Goal: Task Accomplishment & Management: Manage account settings

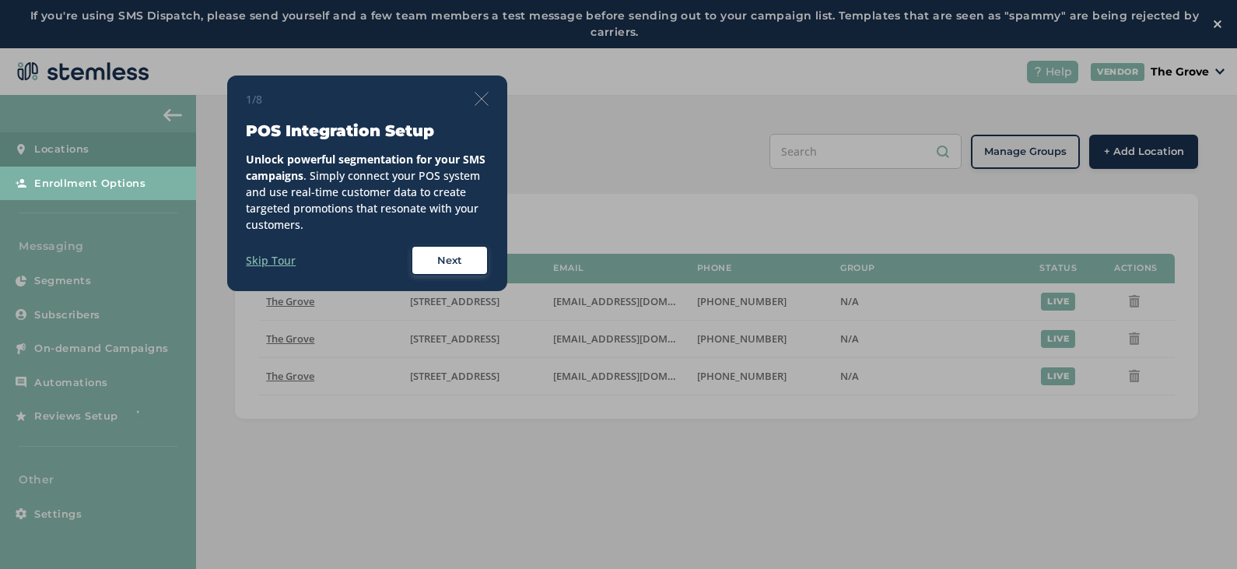
click at [483, 98] on img at bounding box center [482, 99] width 14 height 14
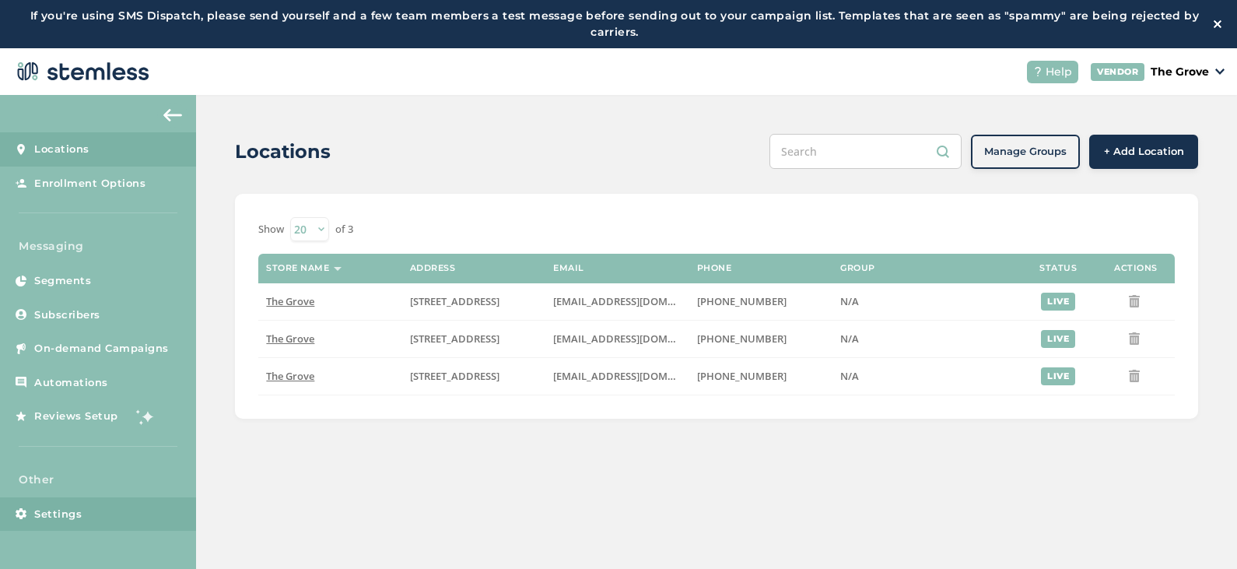
click at [62, 517] on span "Settings" at bounding box center [57, 515] width 47 height 16
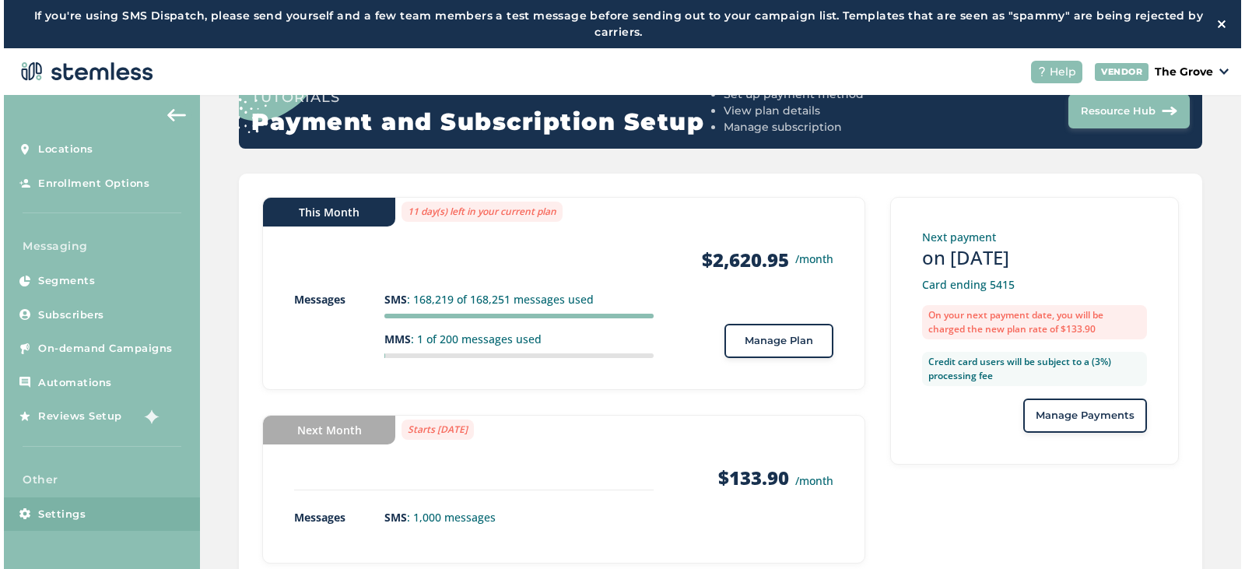
scroll to position [184, 0]
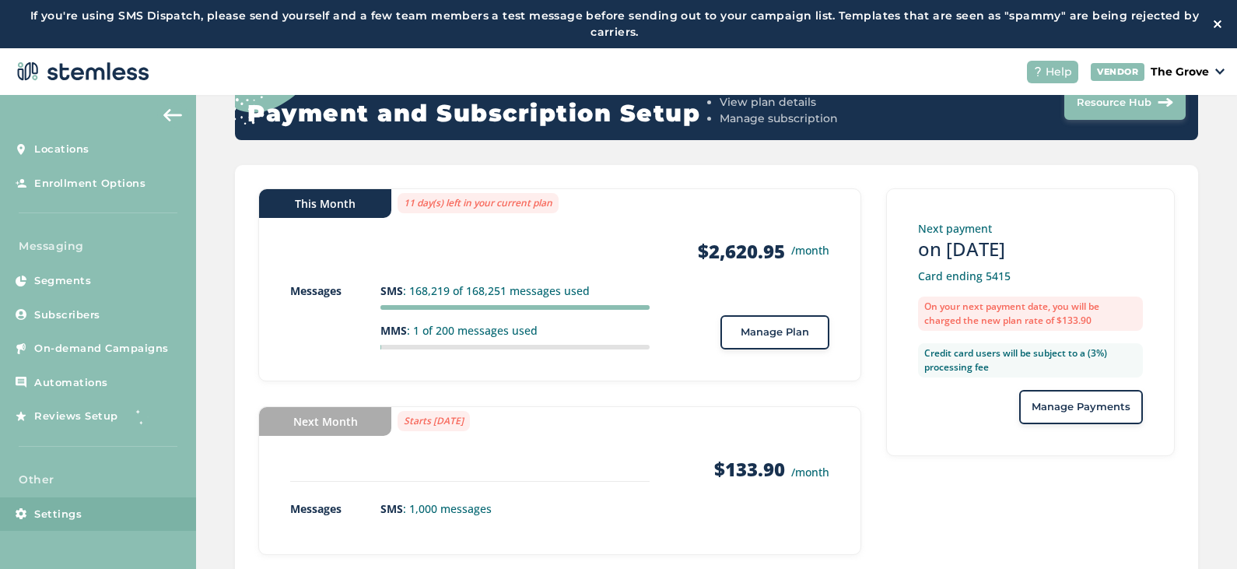
click at [799, 333] on span "Manage Plan" at bounding box center [775, 333] width 68 height 16
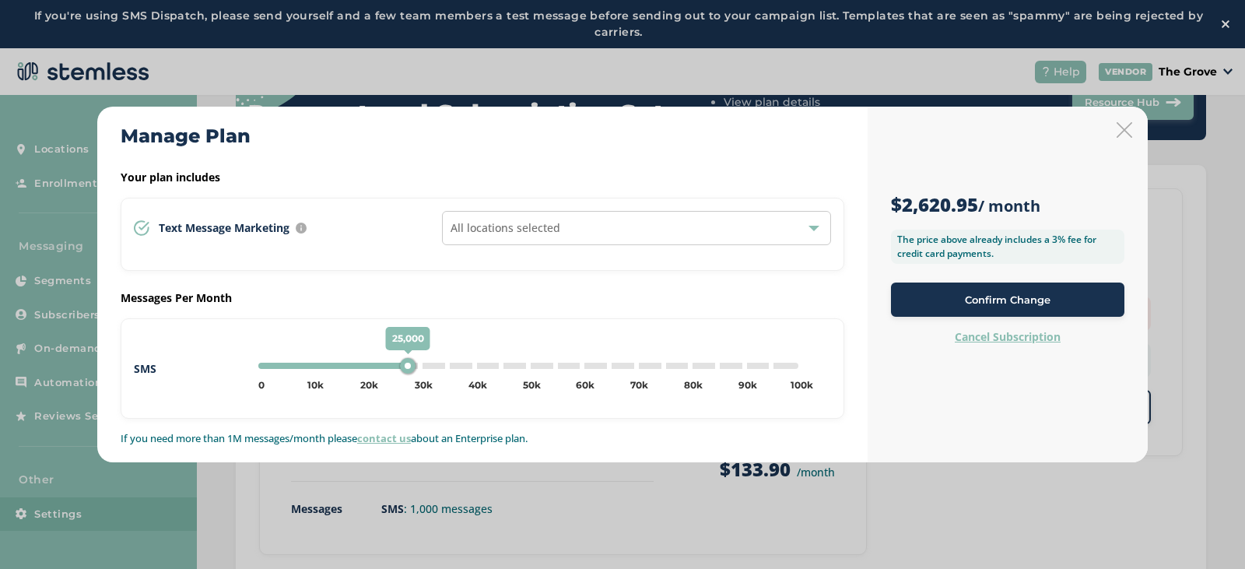
type input "30000"
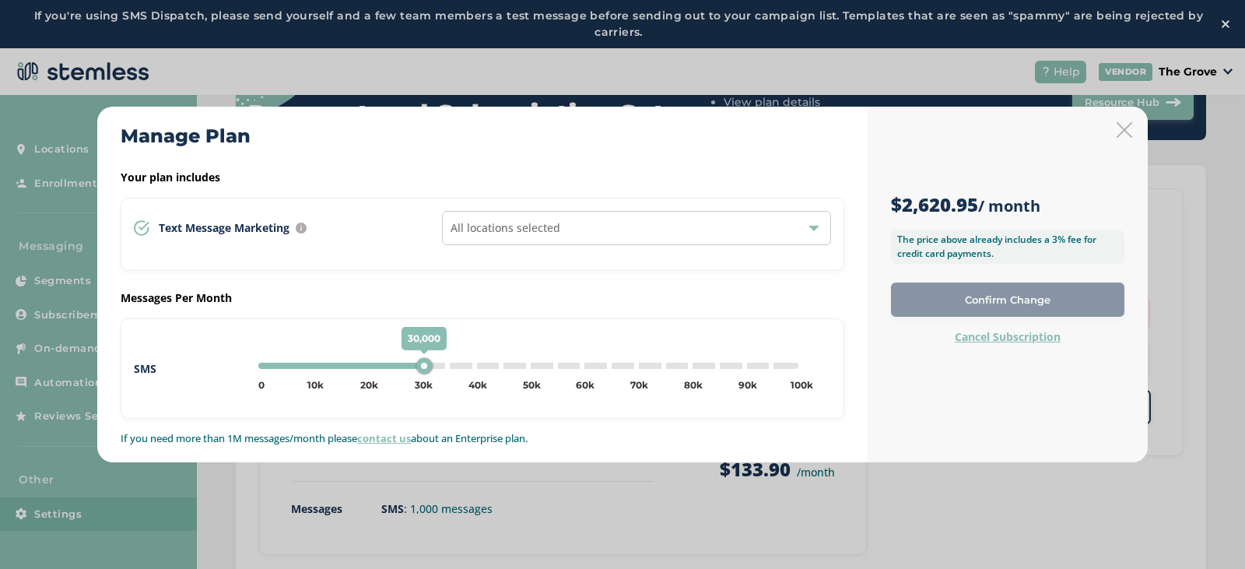
drag, startPoint x: 268, startPoint y: 367, endPoint x: 423, endPoint y: 375, distance: 154.3
click at [423, 375] on div "30,000 0 5k 10k 15k 20k 25k 30k 35k 40k 45k 50k 55k 60k 65k 70k 75k 80k 85k 90k…" at bounding box center [528, 365] width 553 height 19
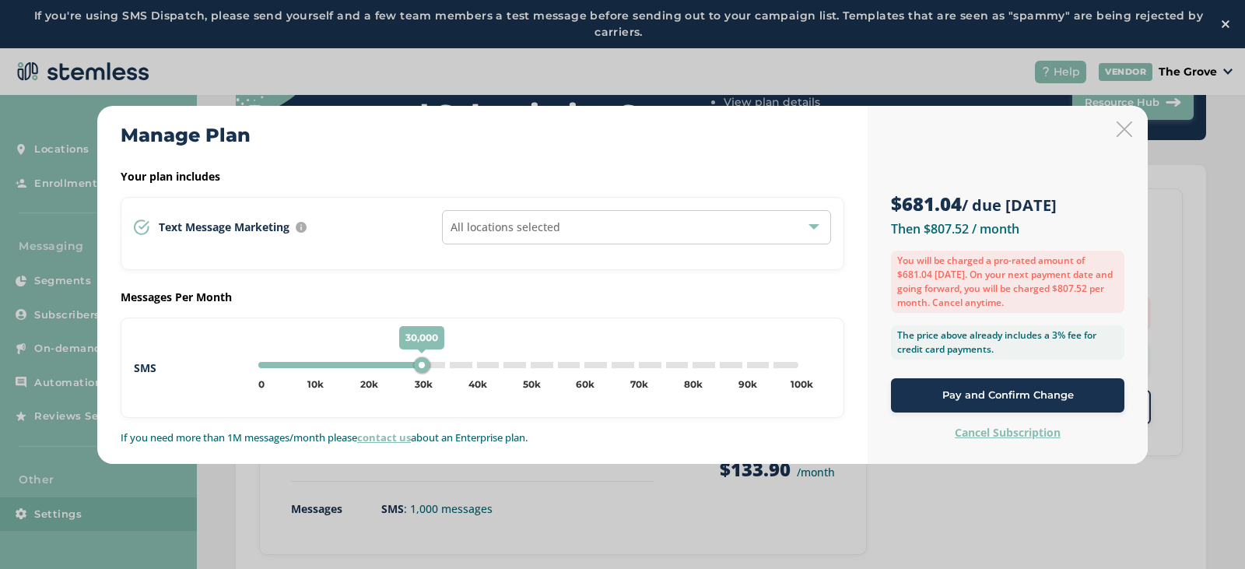
click at [1125, 122] on icon at bounding box center [1125, 129] width 16 height 16
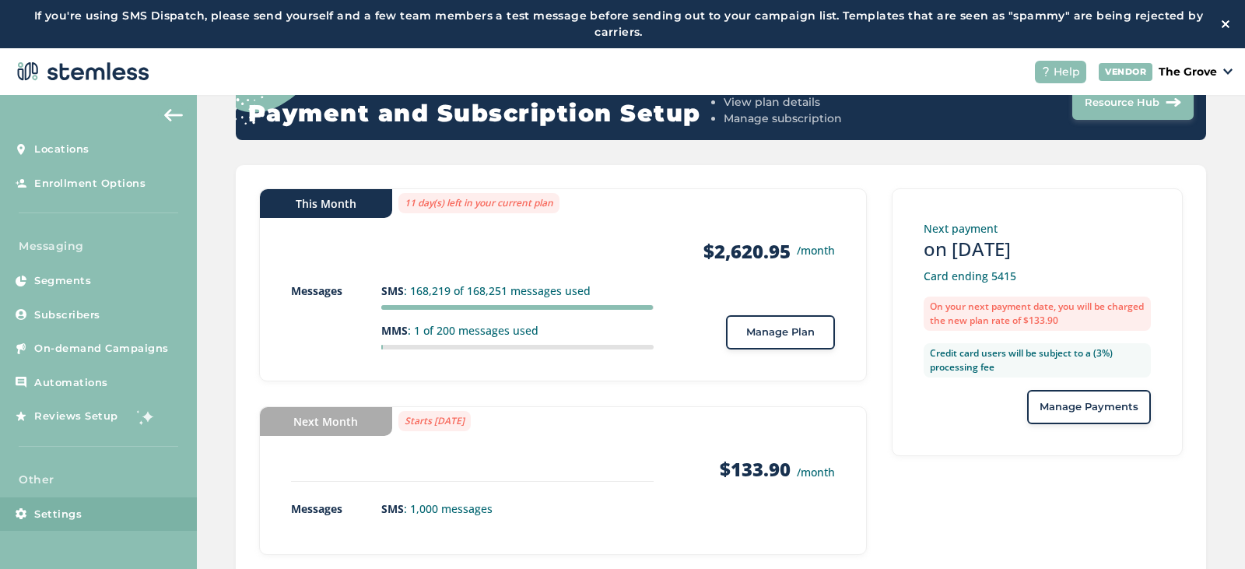
click at [746, 326] on span "Manage Plan" at bounding box center [780, 333] width 68 height 16
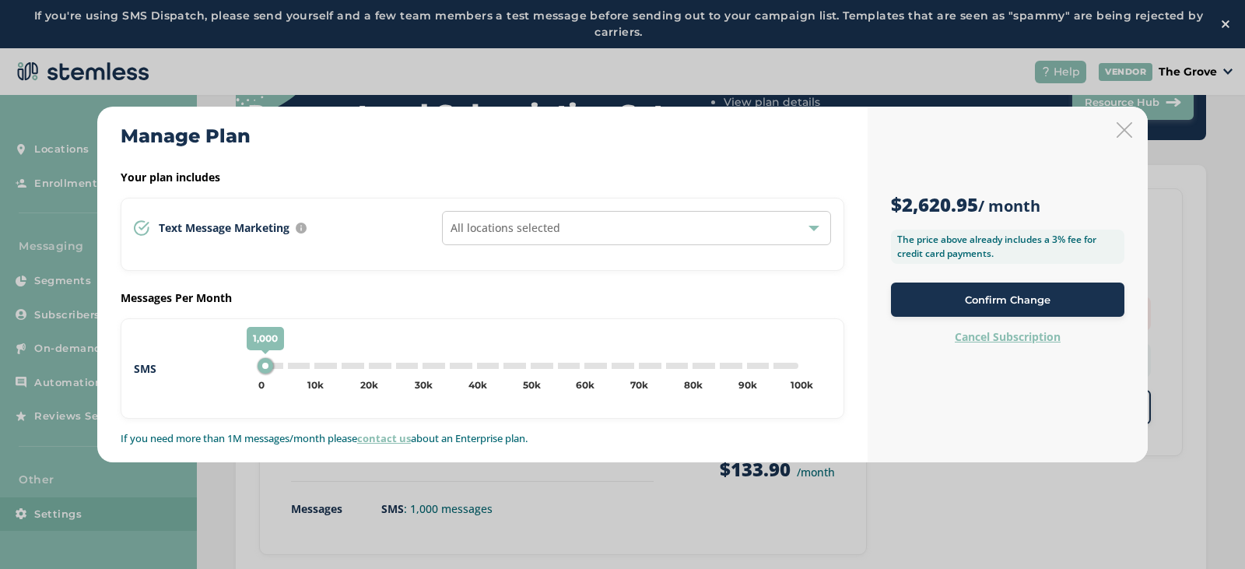
click at [635, 237] on div "All locations selected" at bounding box center [636, 228] width 389 height 34
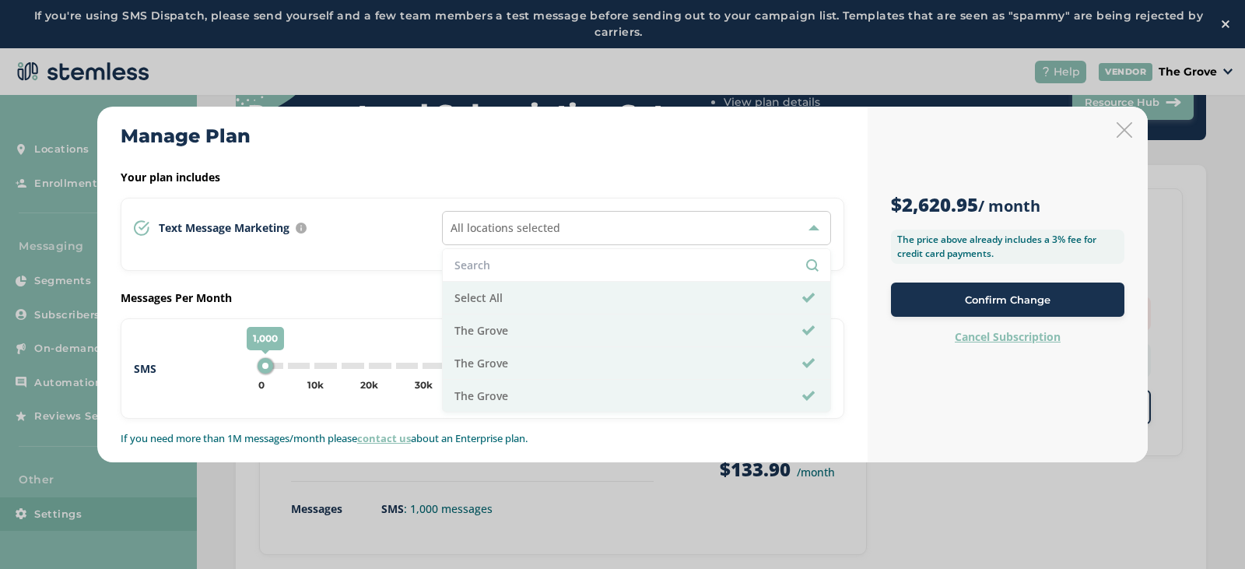
click at [675, 160] on div "Manage Plan Your plan includes Text Message Marketing Every location automatica…" at bounding box center [482, 285] width 770 height 356
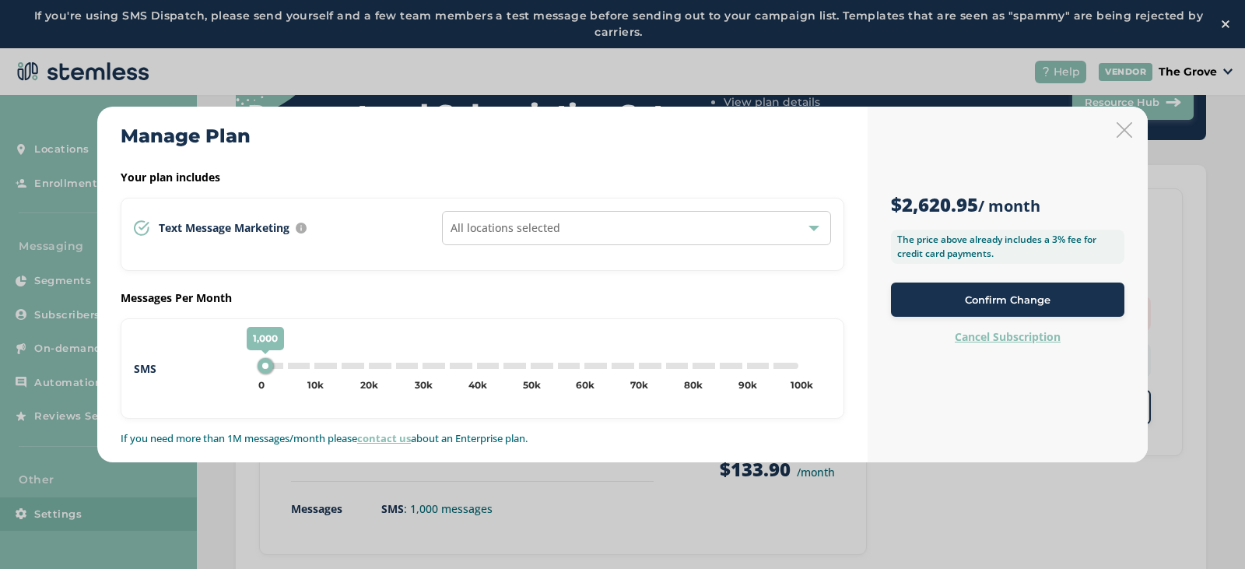
click at [1131, 128] on icon at bounding box center [1125, 130] width 16 height 16
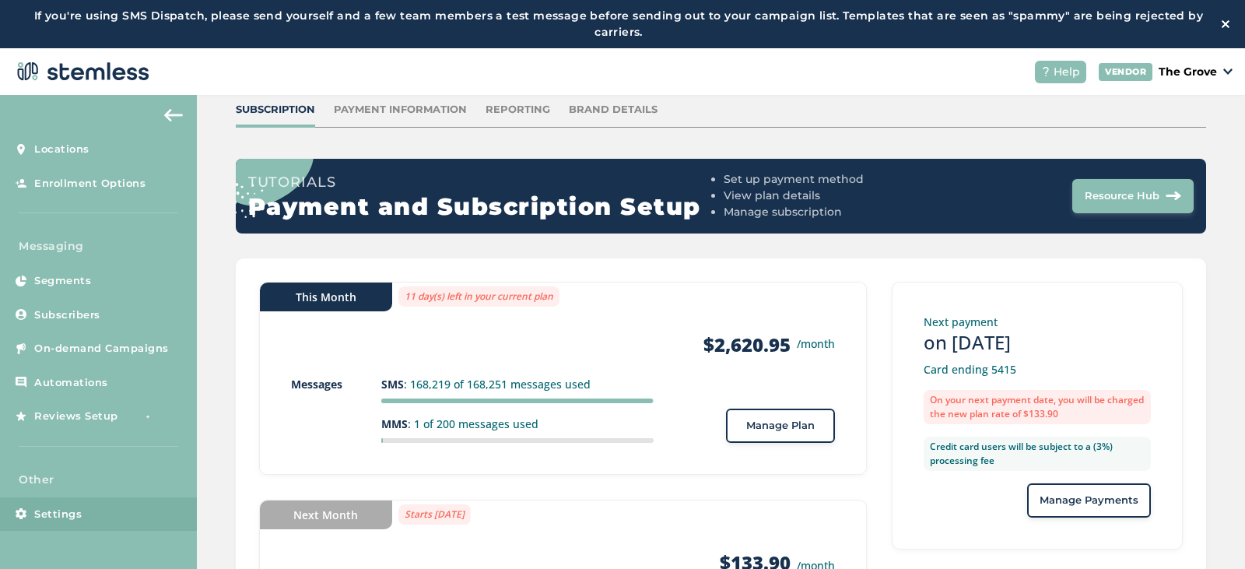
scroll to position [0, 0]
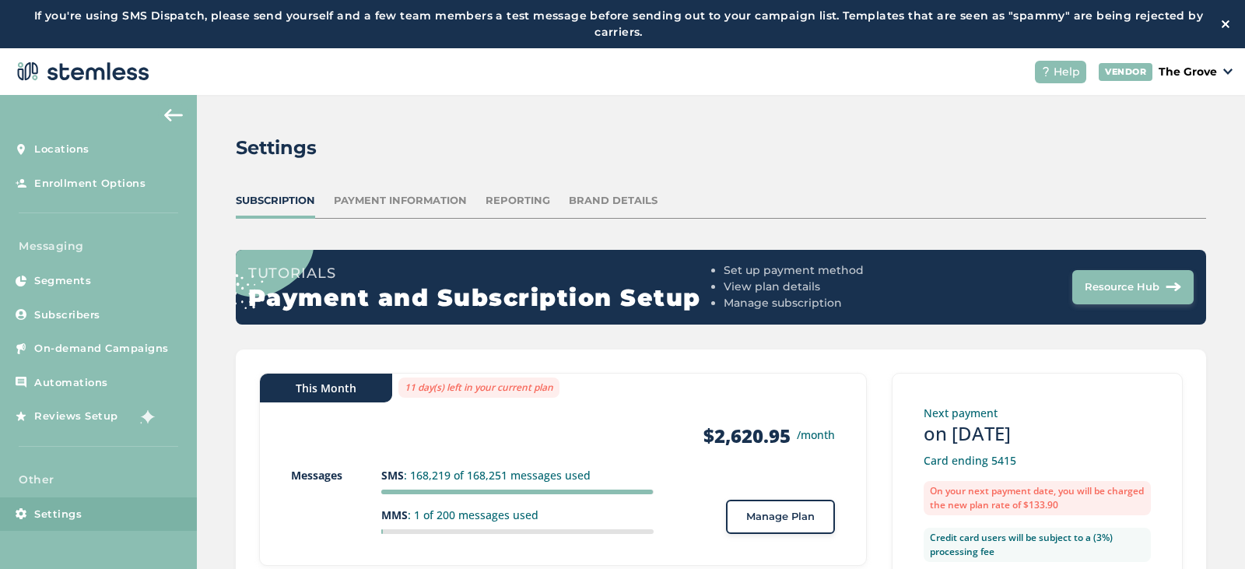
click at [528, 200] on div "Reporting" at bounding box center [518, 201] width 65 height 16
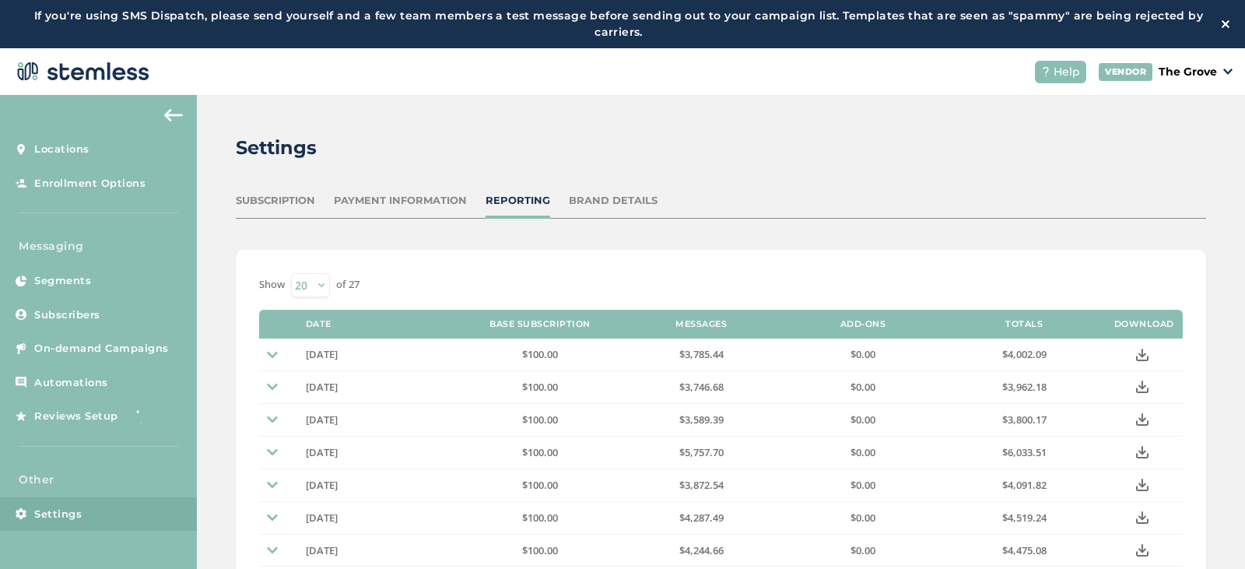
scroll to position [78, 0]
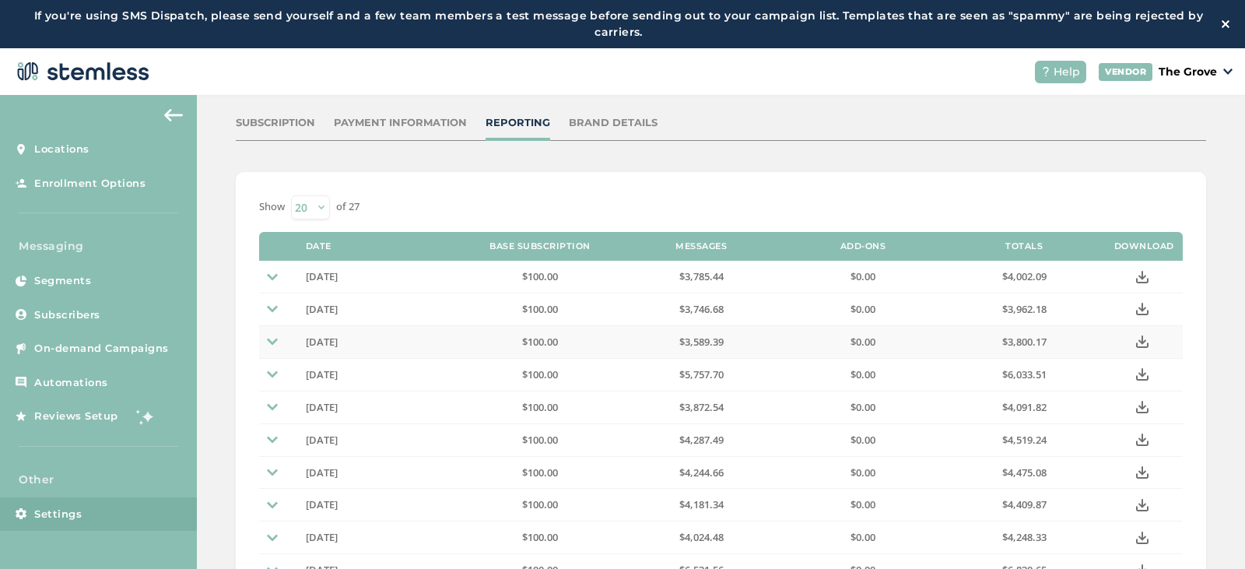
click at [1136, 339] on icon at bounding box center [1142, 341] width 12 height 12
